Goal: Task Accomplishment & Management: Manage account settings

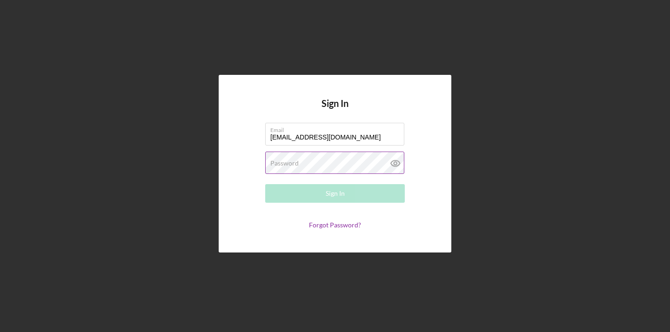
type input "[EMAIL_ADDRESS][DOMAIN_NAME]"
click at [285, 167] on label "Password" at bounding box center [284, 163] width 28 height 7
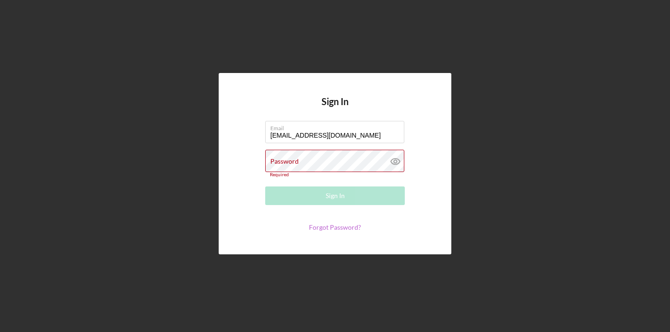
click at [324, 228] on link "Forgot Password?" at bounding box center [335, 227] width 52 height 8
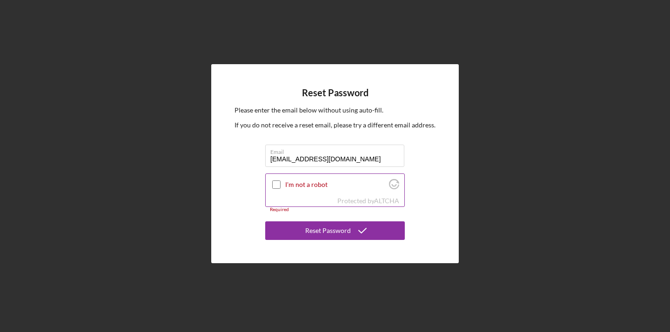
type input "[EMAIL_ADDRESS][DOMAIN_NAME]"
click at [279, 183] on input "I'm not a robot" at bounding box center [276, 185] width 8 height 8
checkbox input "true"
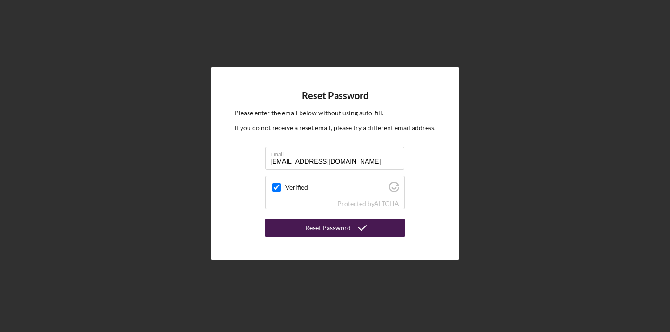
click at [309, 227] on div "Reset Password" at bounding box center [328, 228] width 46 height 19
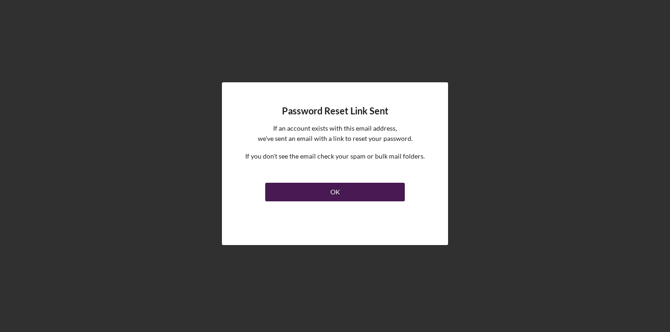
click at [304, 187] on button "OK" at bounding box center [335, 192] width 140 height 19
